Goal: Information Seeking & Learning: Learn about a topic

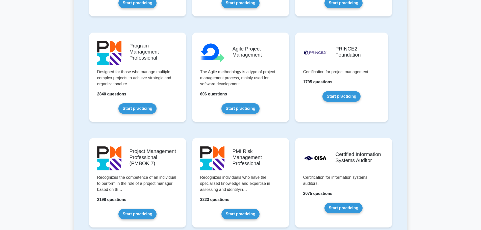
scroll to position [317, 0]
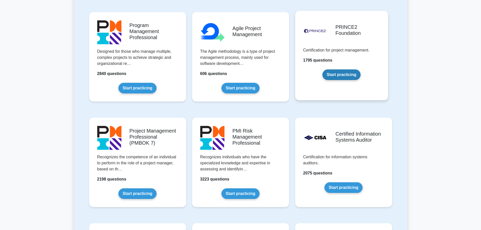
click at [346, 74] on link "Start practicing" at bounding box center [342, 75] width 38 height 11
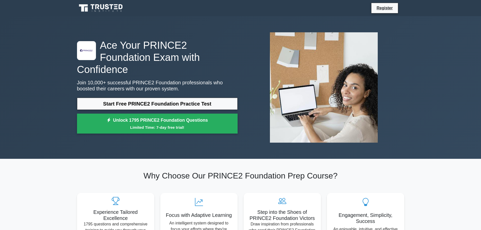
click at [115, 6] on icon at bounding box center [116, 6] width 3 height 1
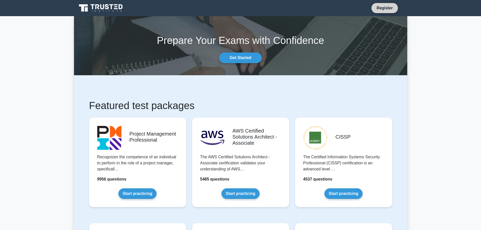
click at [382, 6] on link "Register" at bounding box center [385, 8] width 22 height 6
click at [237, 56] on link "Get Started" at bounding box center [240, 58] width 42 height 11
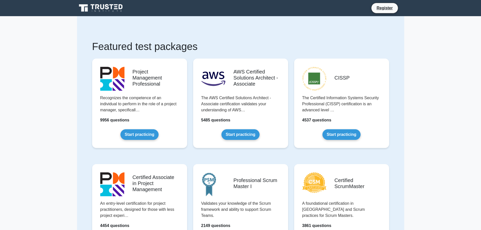
click at [105, 5] on icon at bounding box center [101, 8] width 49 height 10
